Goal: Find specific page/section: Find specific page/section

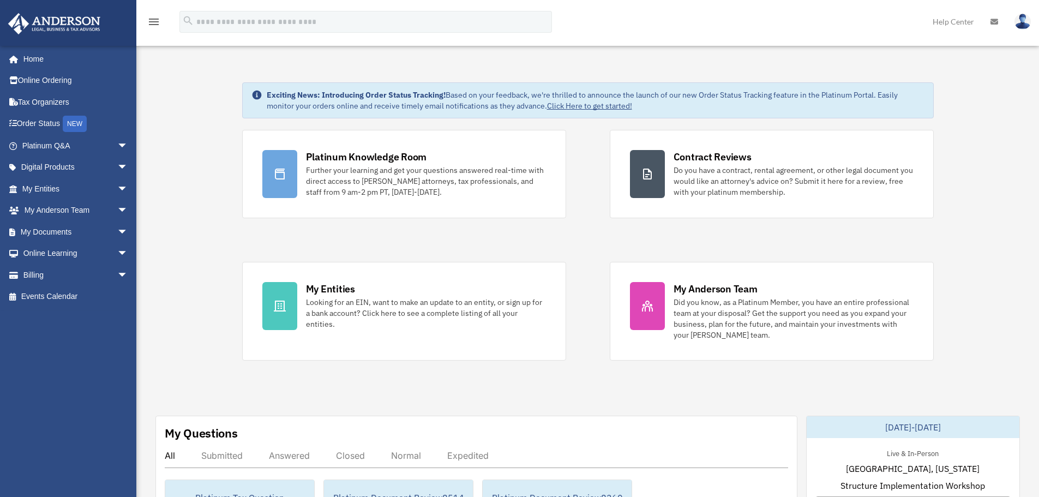
click at [1024, 22] on img at bounding box center [1023, 22] width 16 height 16
click at [55, 232] on link "My Documents arrow_drop_down" at bounding box center [76, 232] width 137 height 22
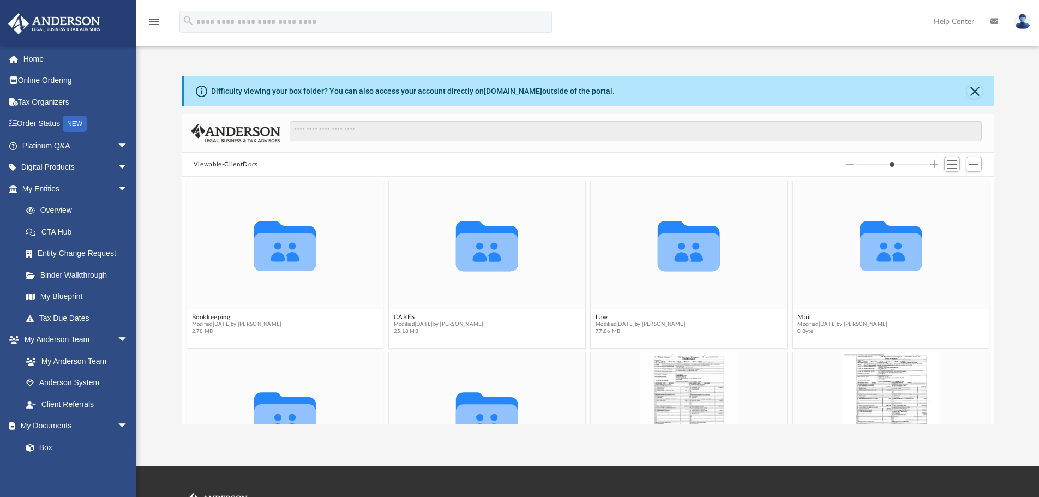
scroll to position [240, 804]
click at [658, 252] on icon "grid" at bounding box center [689, 252] width 62 height 38
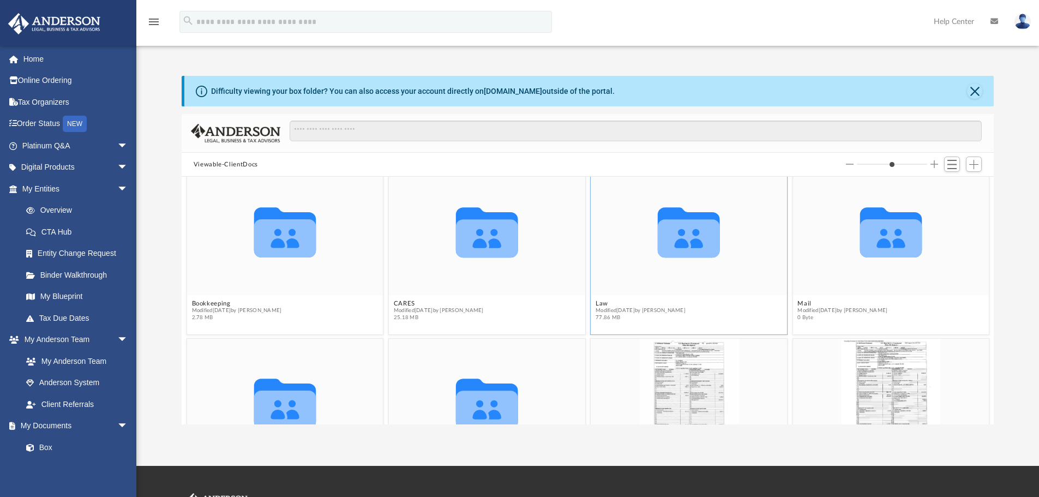
scroll to position [0, 0]
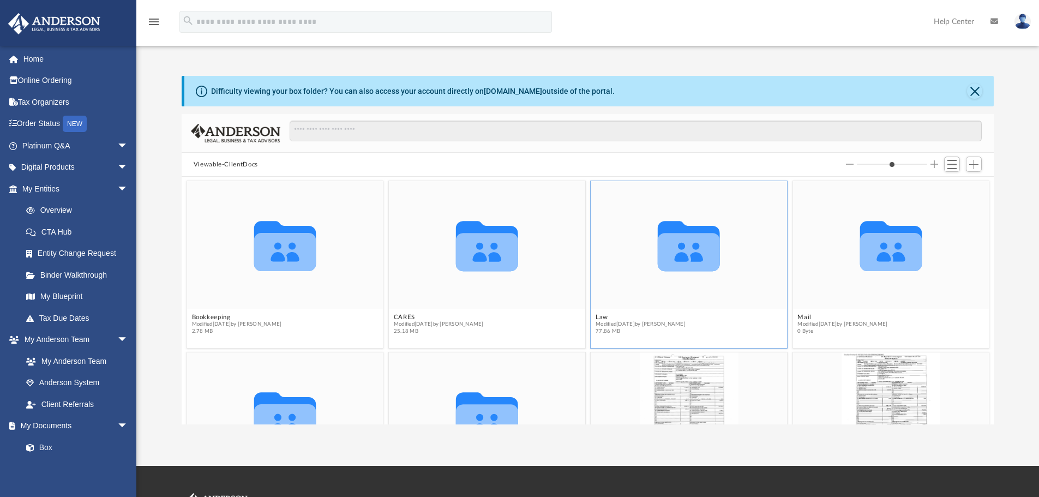
click at [672, 256] on icon "grid" at bounding box center [689, 246] width 62 height 50
drag, startPoint x: 656, startPoint y: 272, endPoint x: 637, endPoint y: 279, distance: 20.6
click at [637, 279] on icon "Collaborated Folder" at bounding box center [689, 245] width 118 height 76
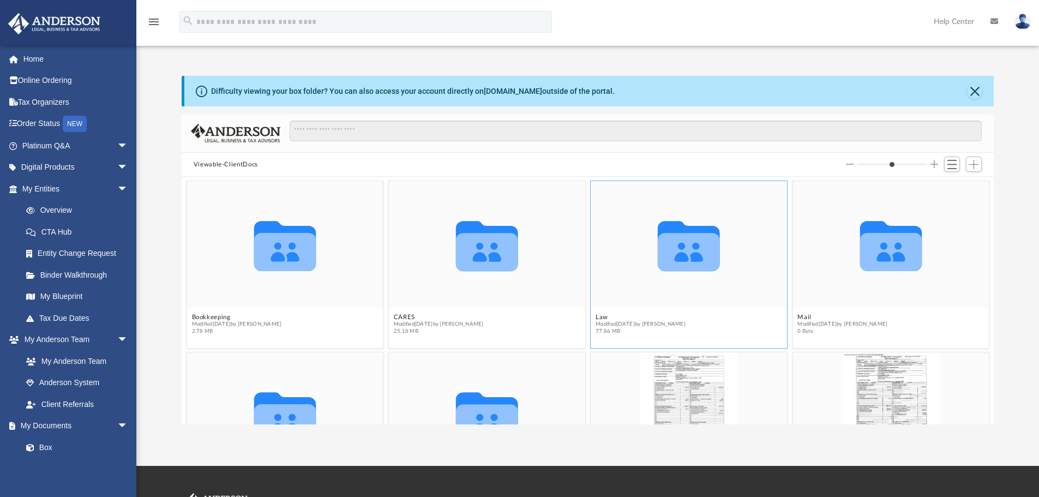
click at [624, 312] on figcaption "Law Modified [DATE] by [PERSON_NAME] 77.86 MB" at bounding box center [689, 324] width 196 height 29
click at [1020, 23] on img at bounding box center [1023, 22] width 16 height 16
click at [274, 268] on icon "grid" at bounding box center [285, 252] width 62 height 38
drag, startPoint x: 219, startPoint y: 307, endPoint x: 380, endPoint y: 381, distance: 176.8
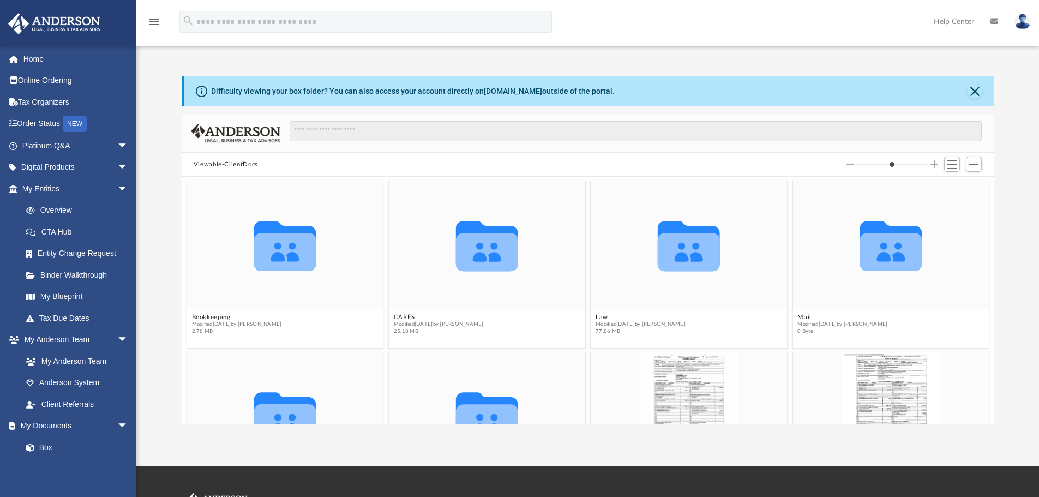
click at [380, 381] on div "Collaborated Folder" at bounding box center [285, 416] width 196 height 128
